Goal: Task Accomplishment & Management: Use online tool/utility

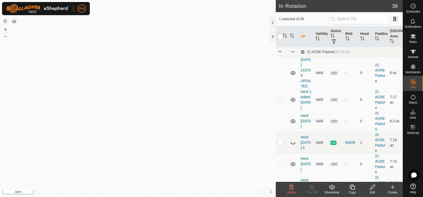
checkbox input "false"
checkbox input "true"
checkbox input "false"
checkbox input "true"
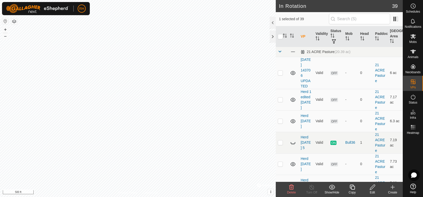
checkbox input "false"
click at [352, 188] on icon at bounding box center [352, 187] width 6 height 6
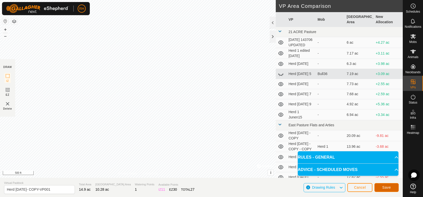
click at [391, 188] on button "Save" at bounding box center [386, 187] width 24 height 9
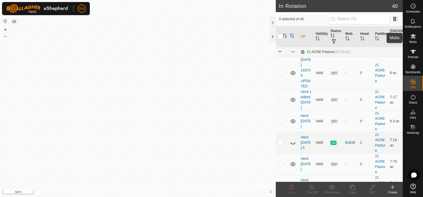
click at [412, 37] on icon at bounding box center [413, 36] width 6 height 6
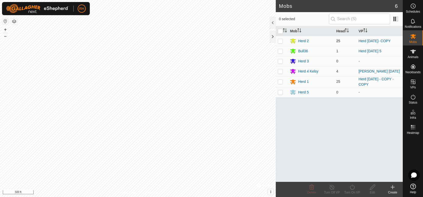
click at [280, 41] on p-checkbox at bounding box center [280, 41] width 5 height 4
checkbox input "true"
click at [351, 188] on icon at bounding box center [352, 187] width 6 height 6
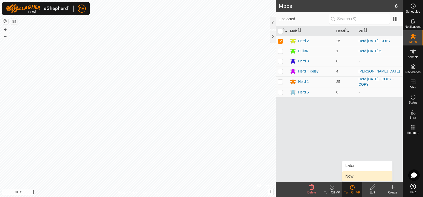
click at [350, 177] on link "Now" at bounding box center [367, 176] width 50 height 10
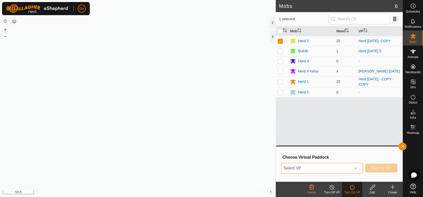
click at [340, 169] on span "Select VP" at bounding box center [315, 168] width 69 height 10
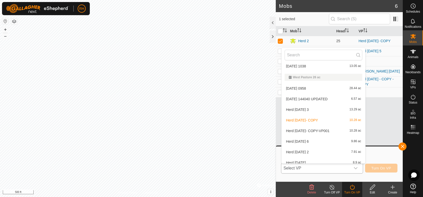
scroll to position [317, 0]
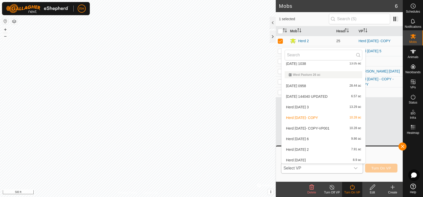
click at [301, 127] on li "Herd [DATE]- COPY-VP001 10.28 ac" at bounding box center [323, 128] width 84 height 10
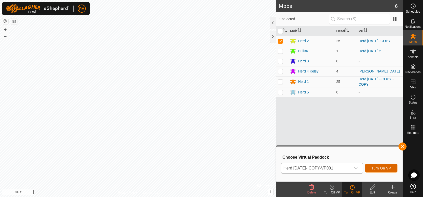
click at [375, 167] on span "Turn On VP" at bounding box center [381, 168] width 20 height 4
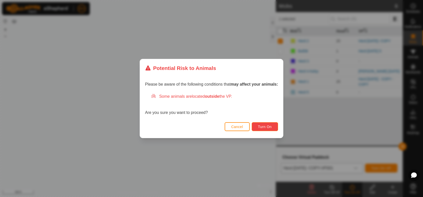
click at [265, 126] on span "Turn On" at bounding box center [265, 127] width 14 height 4
